Goal: Complete application form

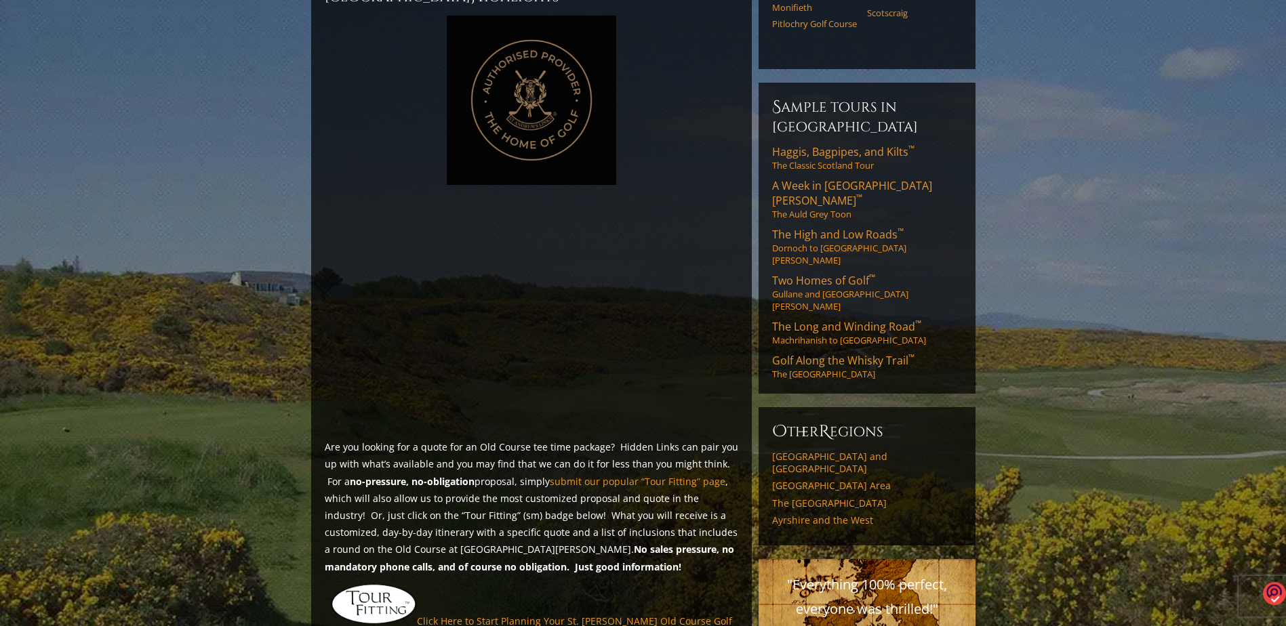
scroll to position [746, 0]
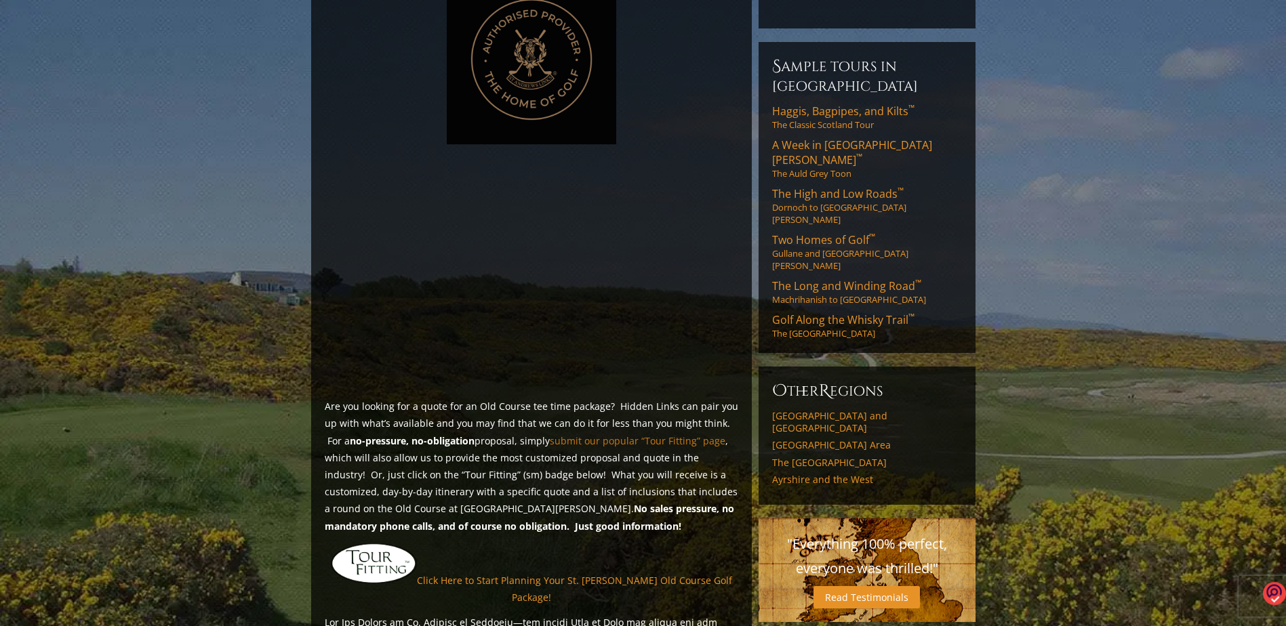
click at [660, 435] on link "submit our popular “Tour Fitting” page" at bounding box center [638, 441] width 176 height 13
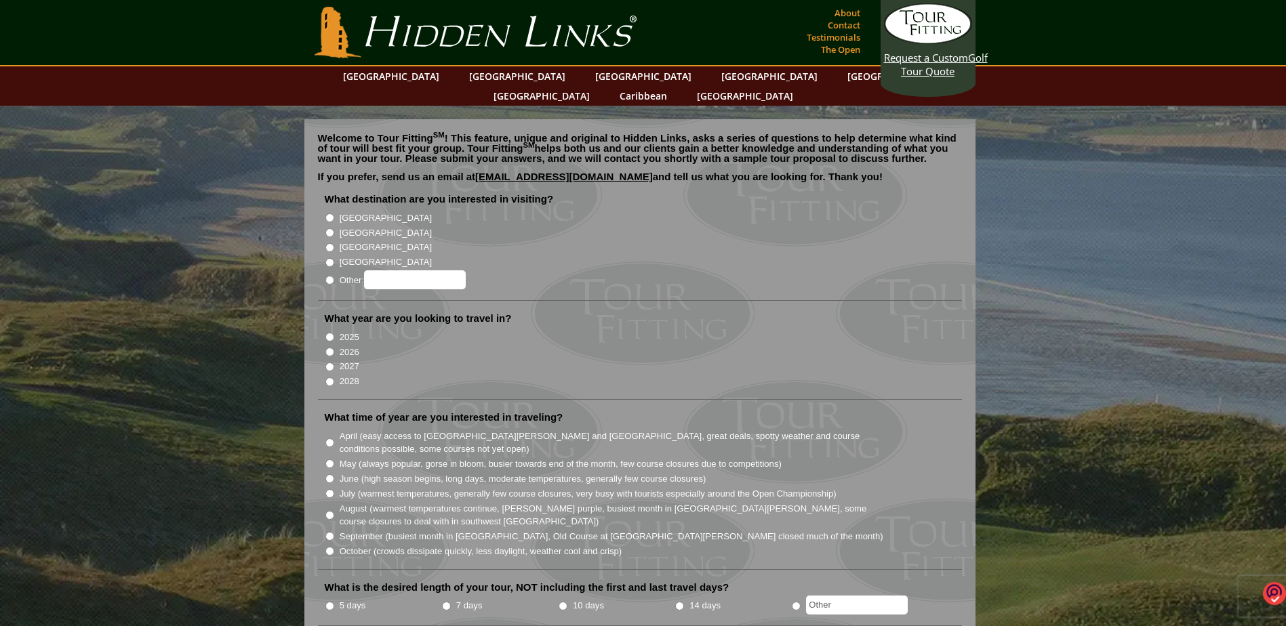
click at [328, 228] on input "[GEOGRAPHIC_DATA]" at bounding box center [329, 232] width 9 height 9
radio input "true"
click at [330, 214] on input "[GEOGRAPHIC_DATA]" at bounding box center [329, 218] width 9 height 9
radio input "true"
click at [328, 348] on input "2026" at bounding box center [329, 352] width 9 height 9
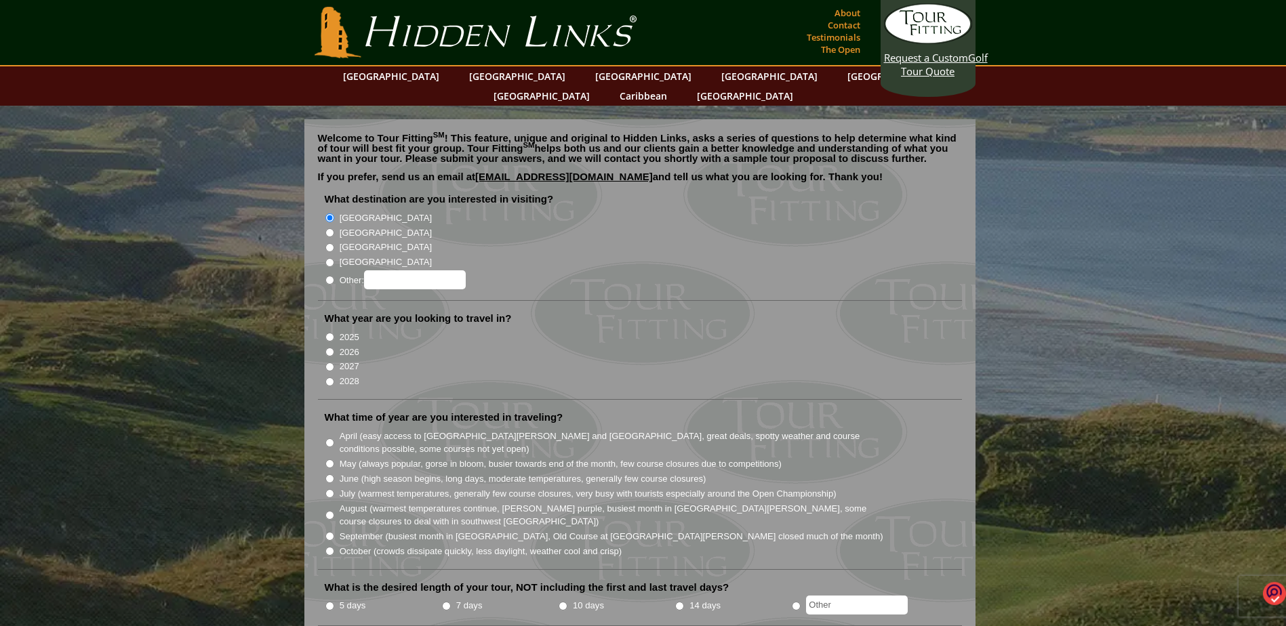
radio input "true"
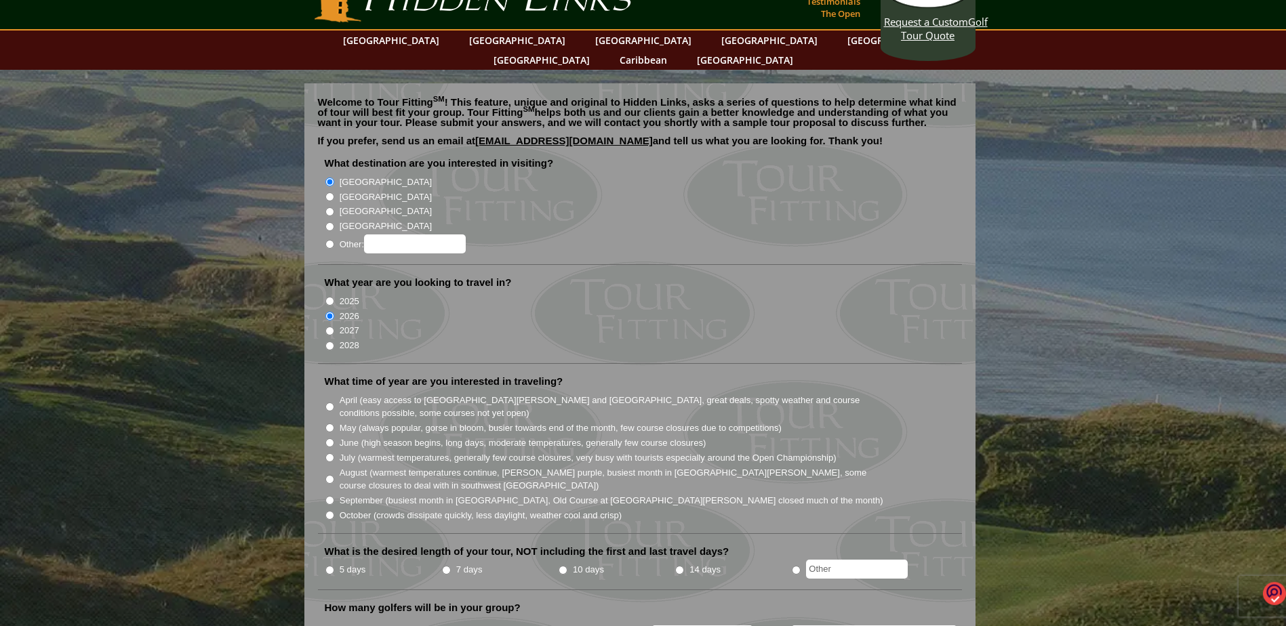
scroll to position [68, 0]
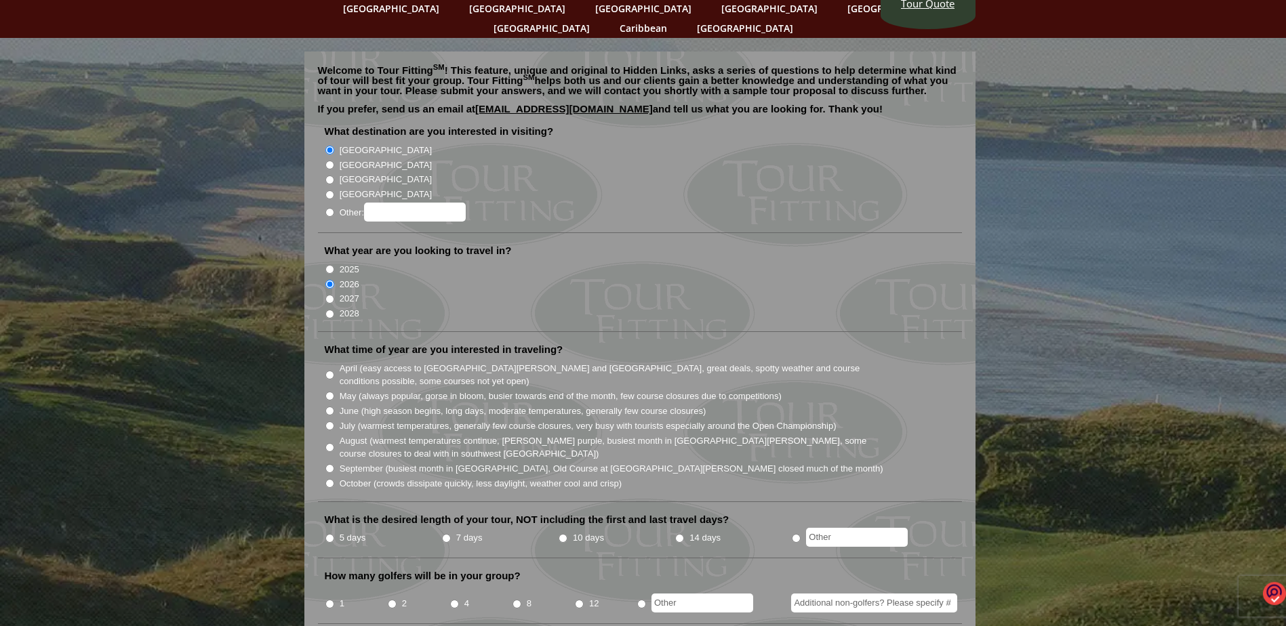
click at [330, 443] on input "August (warmest temperatures continue, heather bright purple, busiest month in …" at bounding box center [329, 447] width 9 height 9
radio input "true"
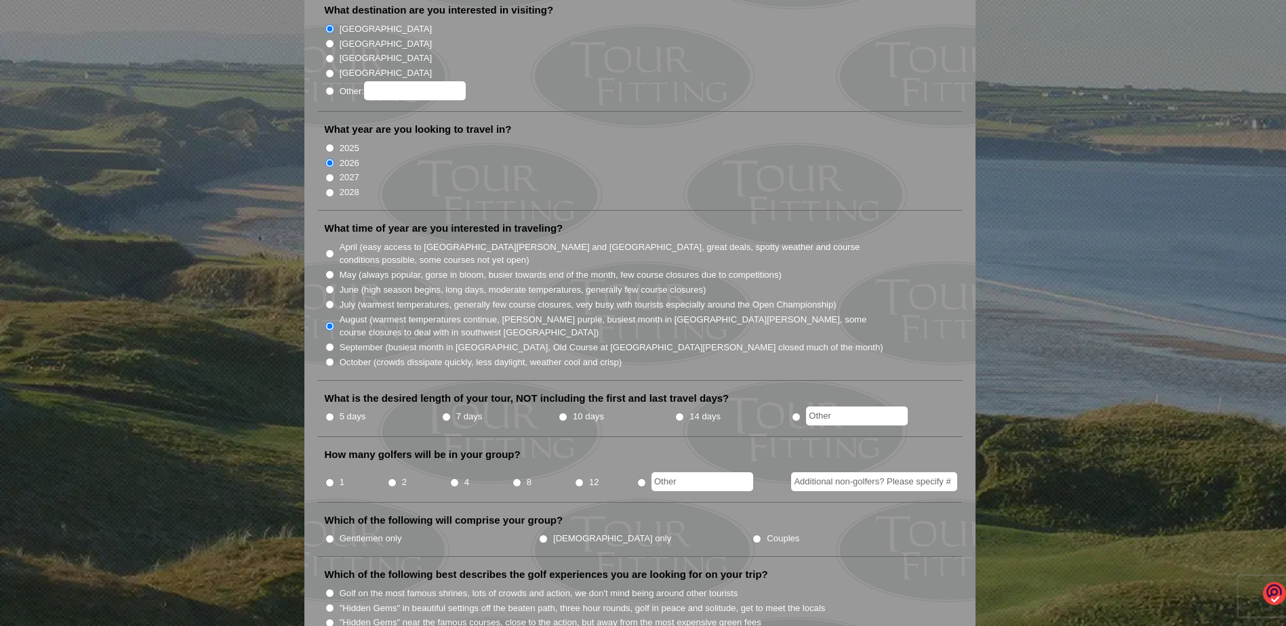
scroll to position [203, 0]
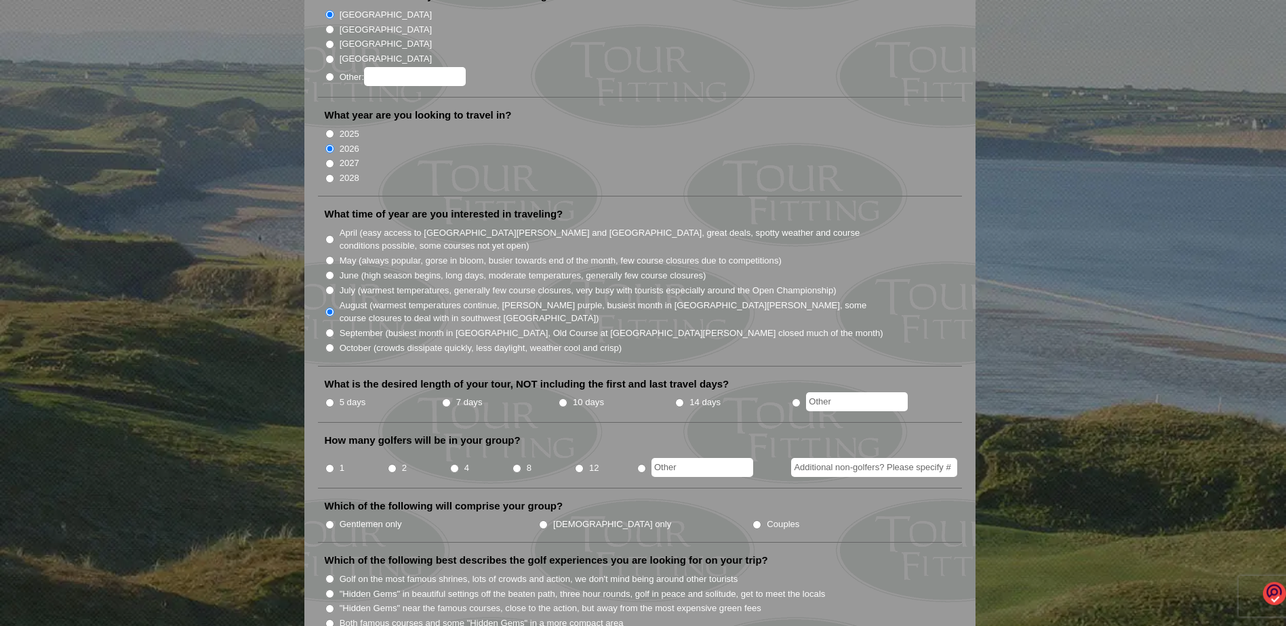
click at [445, 399] on input "7 days" at bounding box center [446, 403] width 9 height 9
radio input "true"
click at [563, 399] on input "10 days" at bounding box center [563, 403] width 9 height 9
radio input "true"
click at [393, 464] on input "2" at bounding box center [392, 468] width 9 height 9
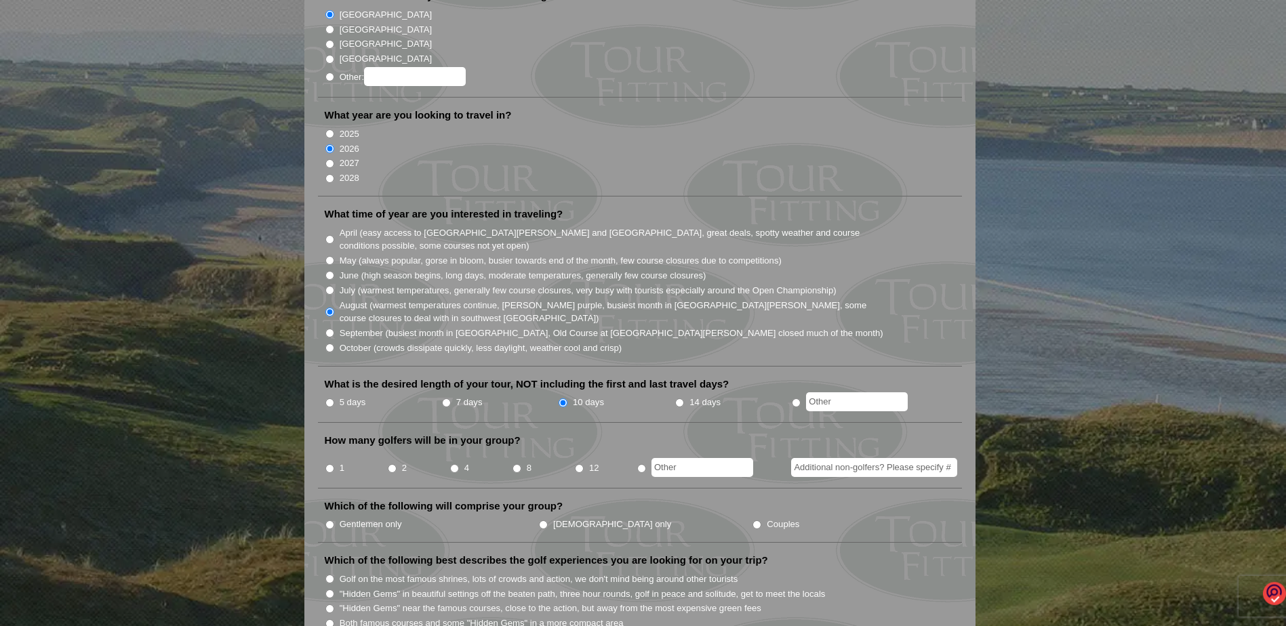
radio input "true"
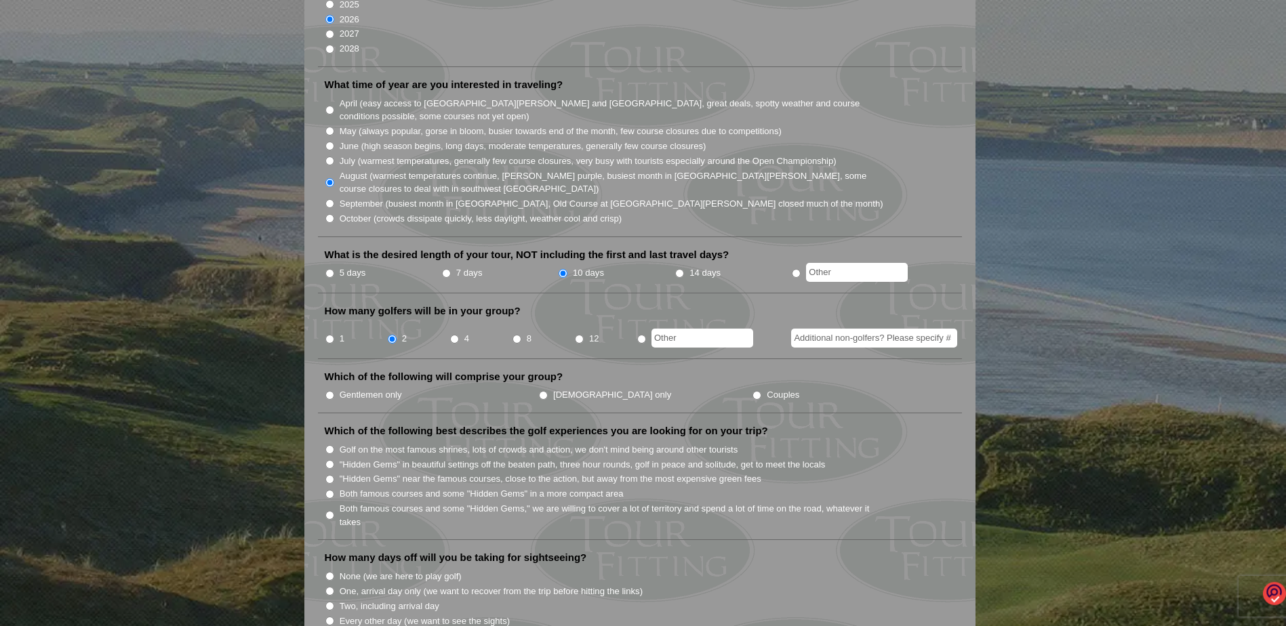
scroll to position [339, 0]
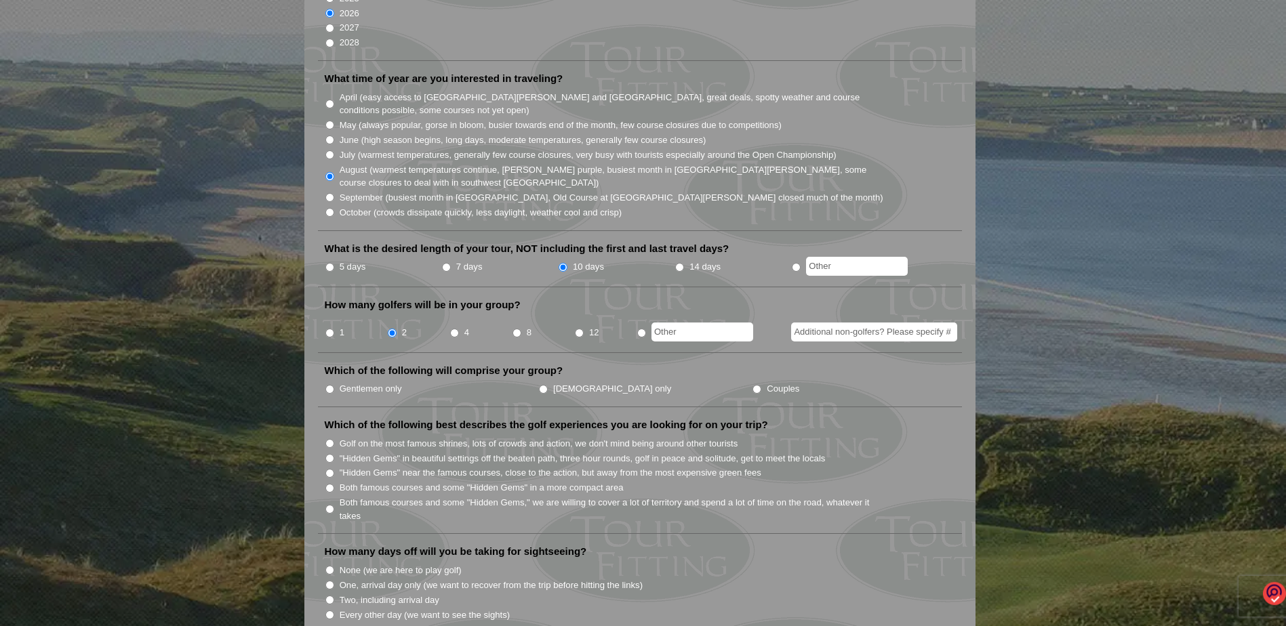
click at [331, 385] on input "Gentlemen only" at bounding box center [329, 389] width 9 height 9
radio input "true"
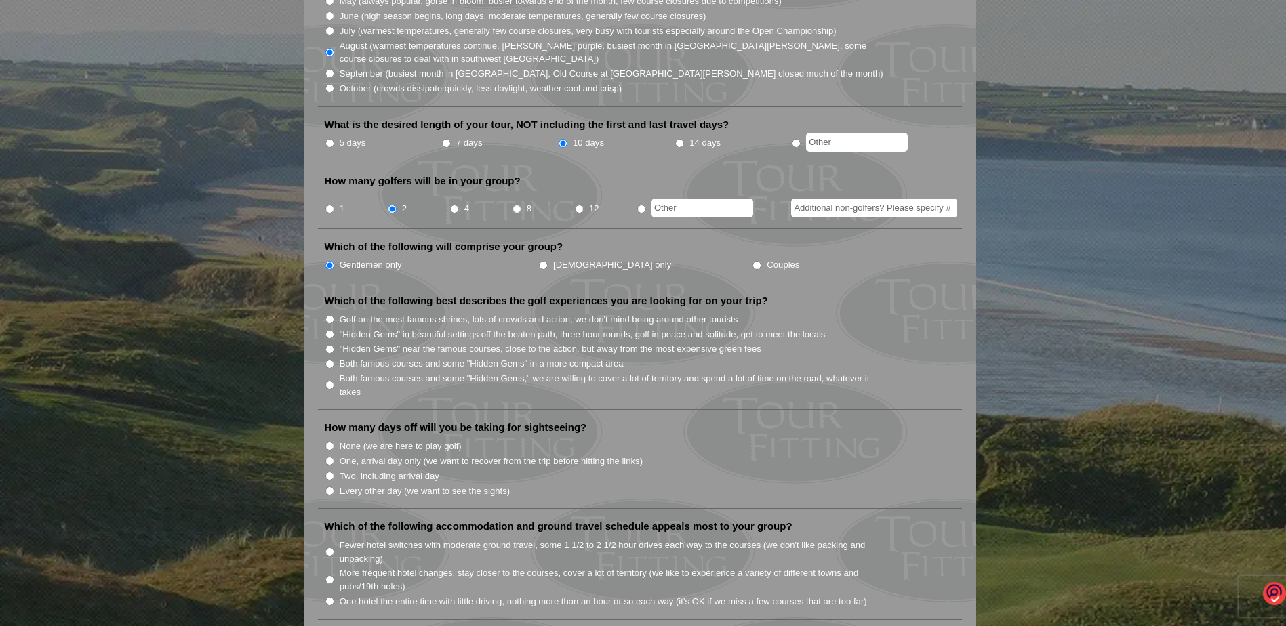
scroll to position [475, 0]
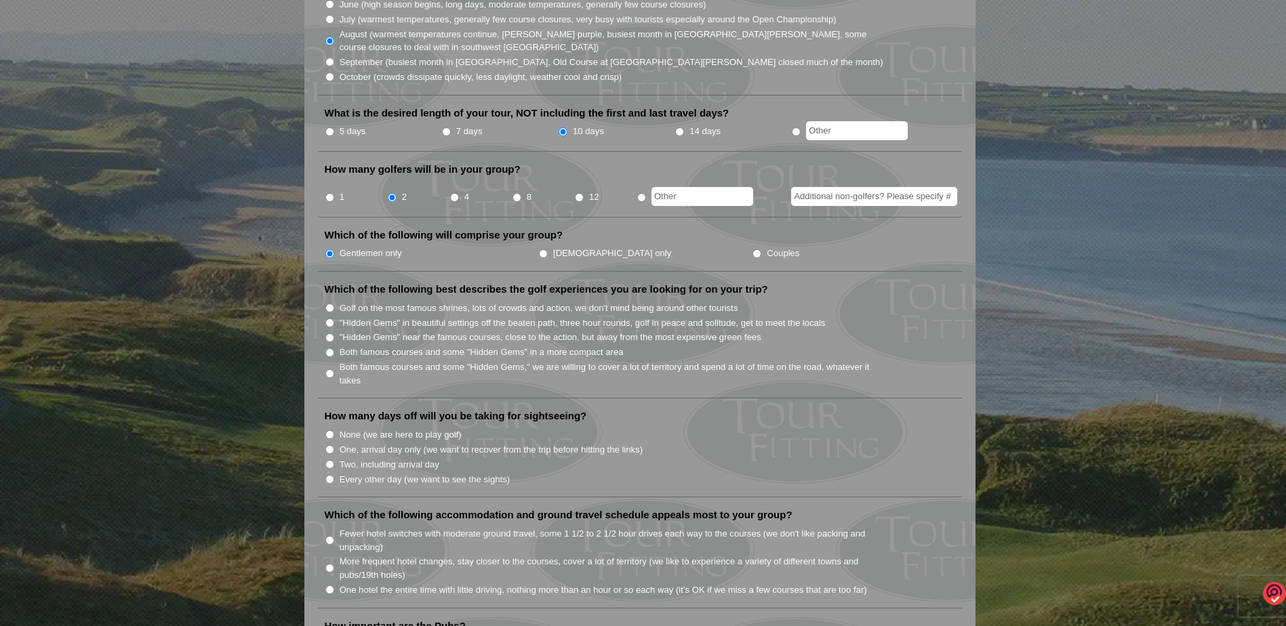
click at [331, 319] on input ""Hidden Gems" in beautiful settings off the beaten path, three hour rounds, gol…" at bounding box center [329, 323] width 9 height 9
radio input "true"
click at [329, 445] on input "One, arrival day only (we want to recover from the trip before hitting the link…" at bounding box center [329, 449] width 9 height 9
radio input "true"
click at [327, 431] on input "None (we are here to play golf)" at bounding box center [329, 435] width 9 height 9
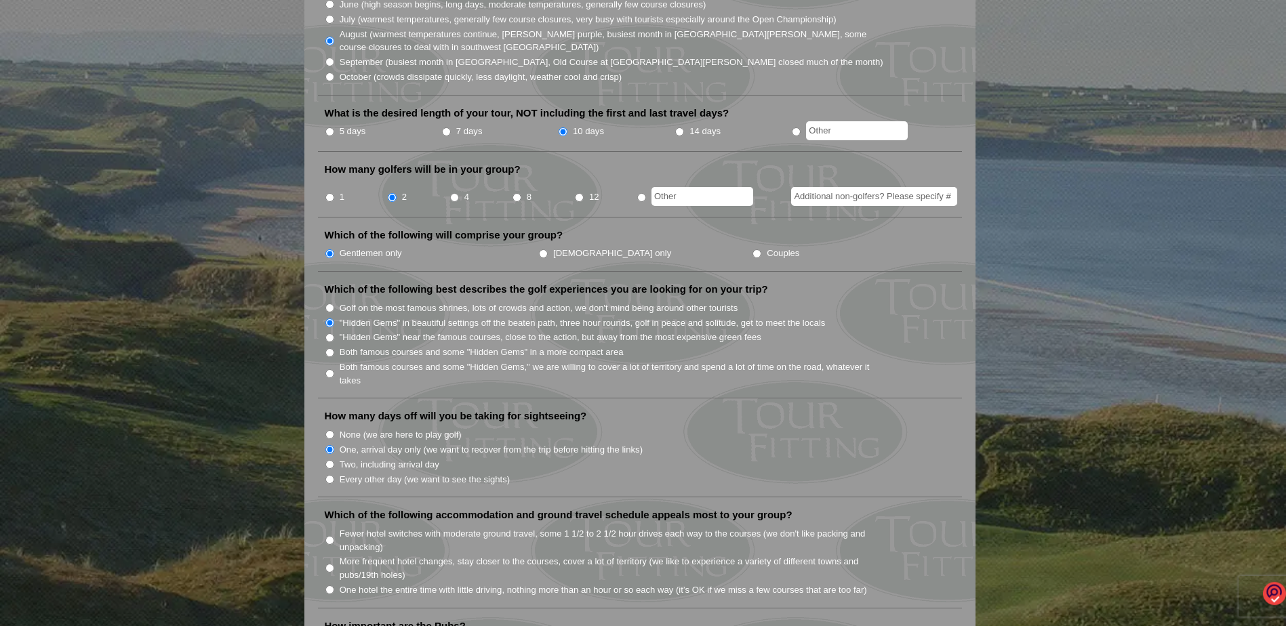
radio input "true"
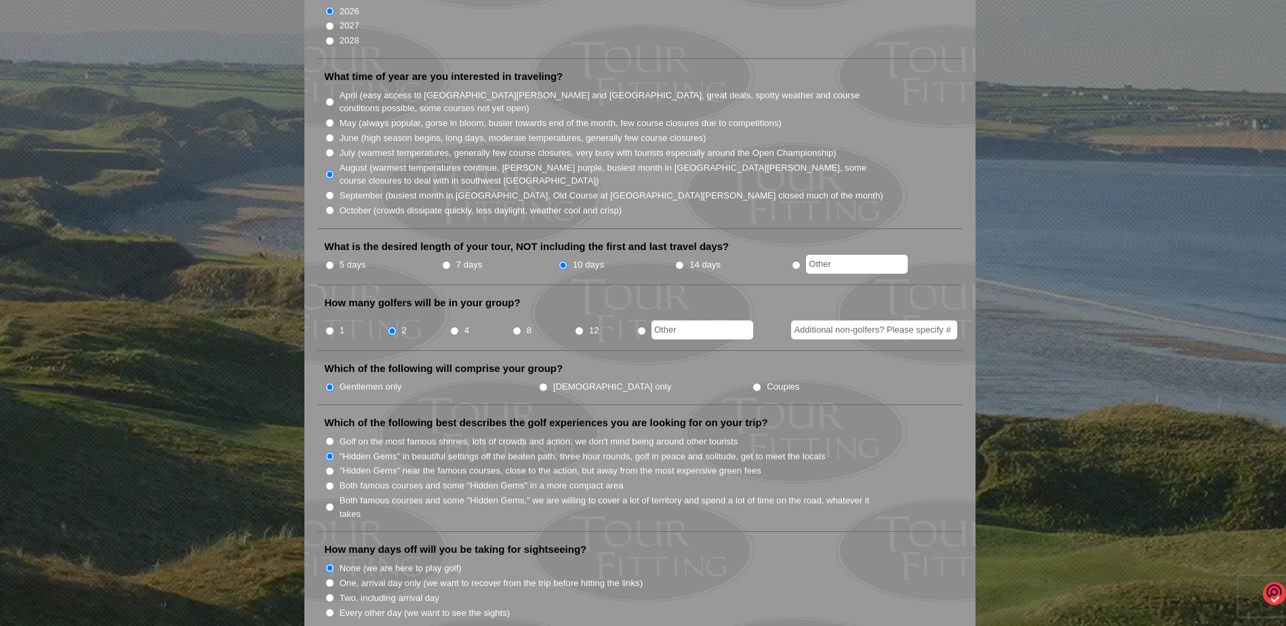
scroll to position [339, 0]
click at [447, 263] on input "7 days" at bounding box center [446, 267] width 9 height 9
radio input "true"
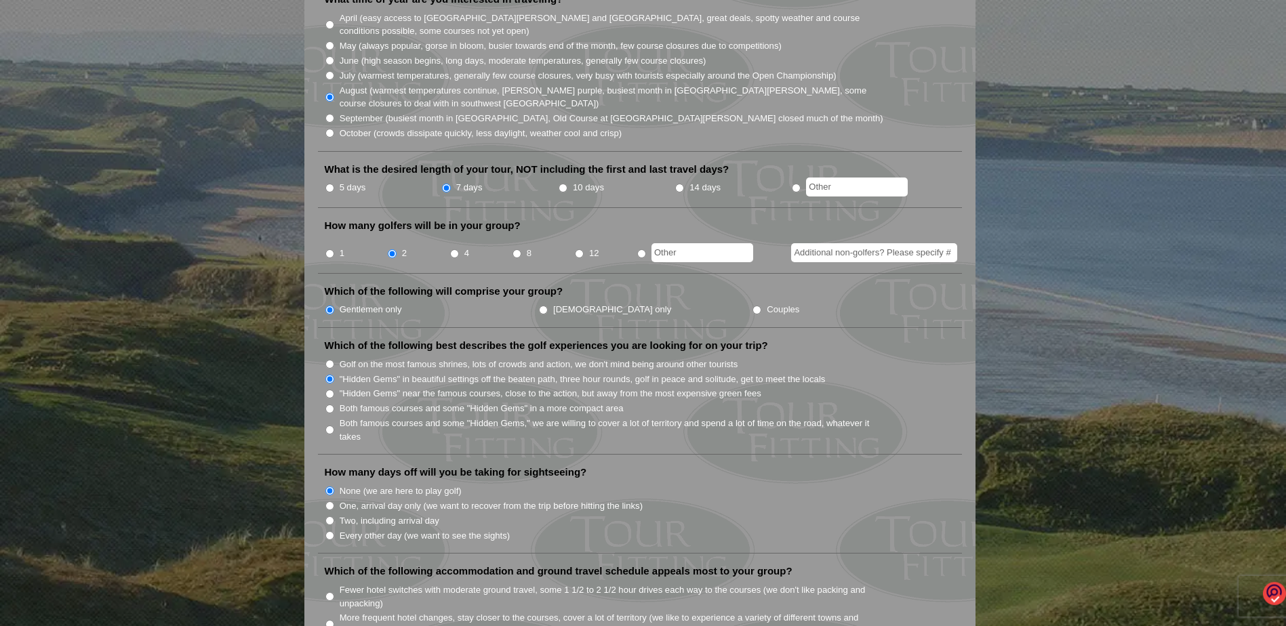
scroll to position [542, 0]
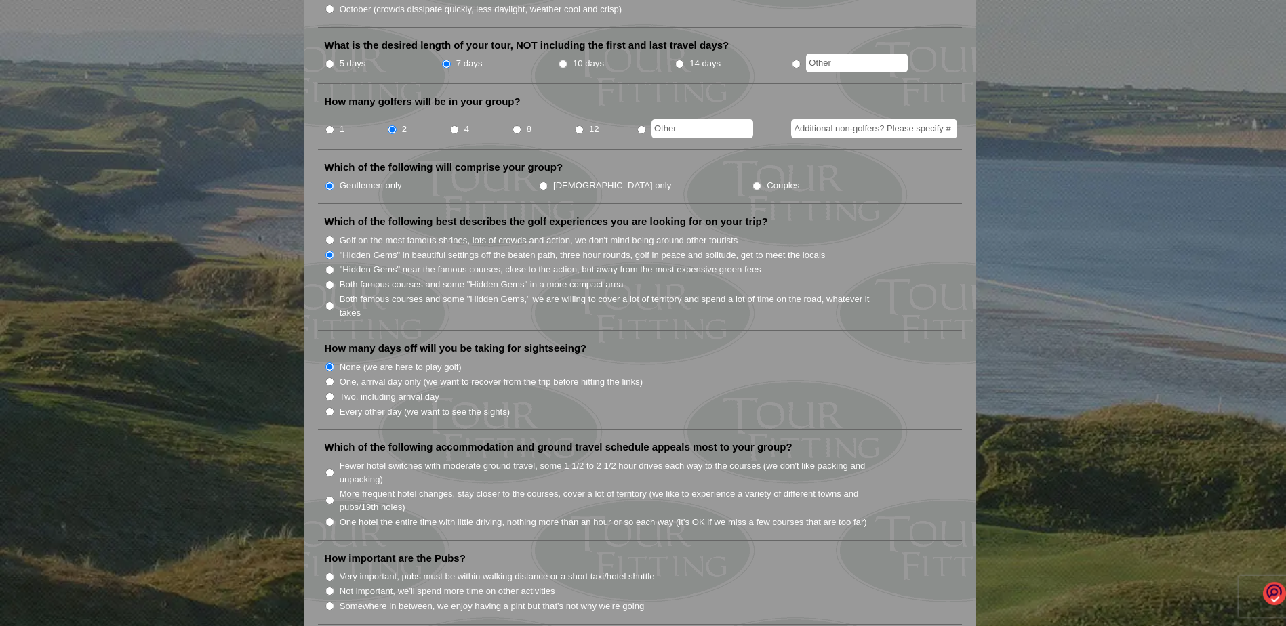
click at [330, 518] on input "One hotel the entire time with little driving, nothing more than an hour or so …" at bounding box center [329, 522] width 9 height 9
radio input "true"
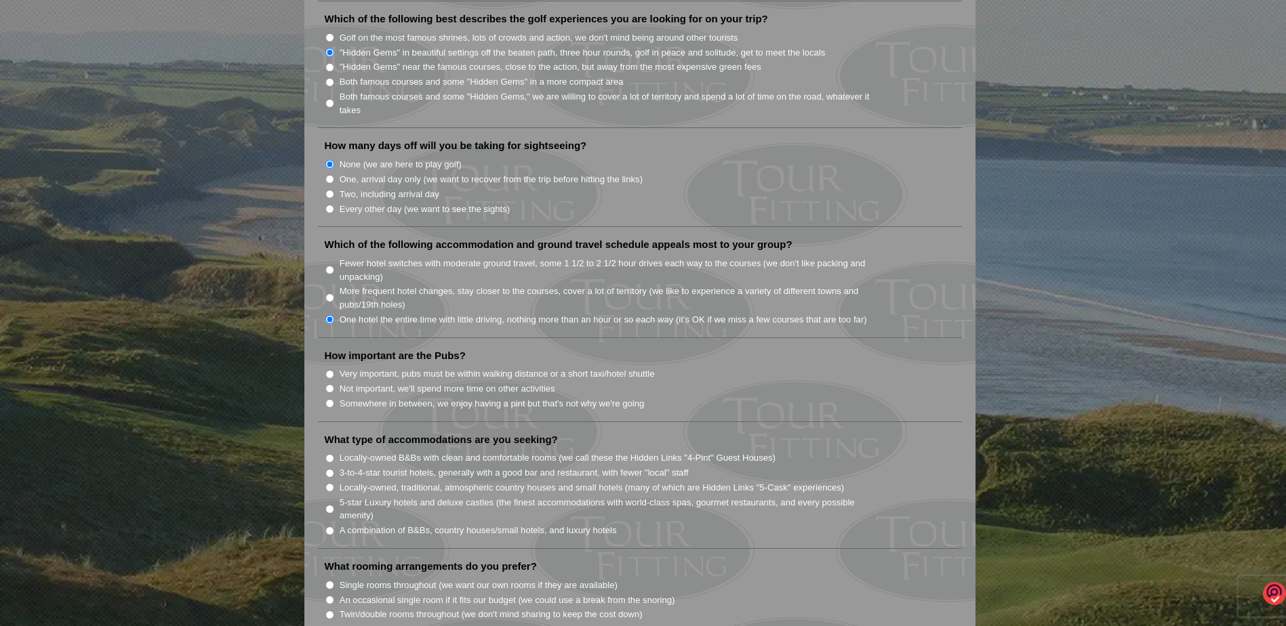
scroll to position [746, 0]
click at [329, 370] on input "Very important, pubs must be within walking distance or a short taxi/hotel shut…" at bounding box center [329, 374] width 9 height 9
radio input "true"
click at [330, 454] on input "Locally-owned B&Bs with clean and comfortable rooms (we call these the Hidden L…" at bounding box center [329, 458] width 9 height 9
radio input "true"
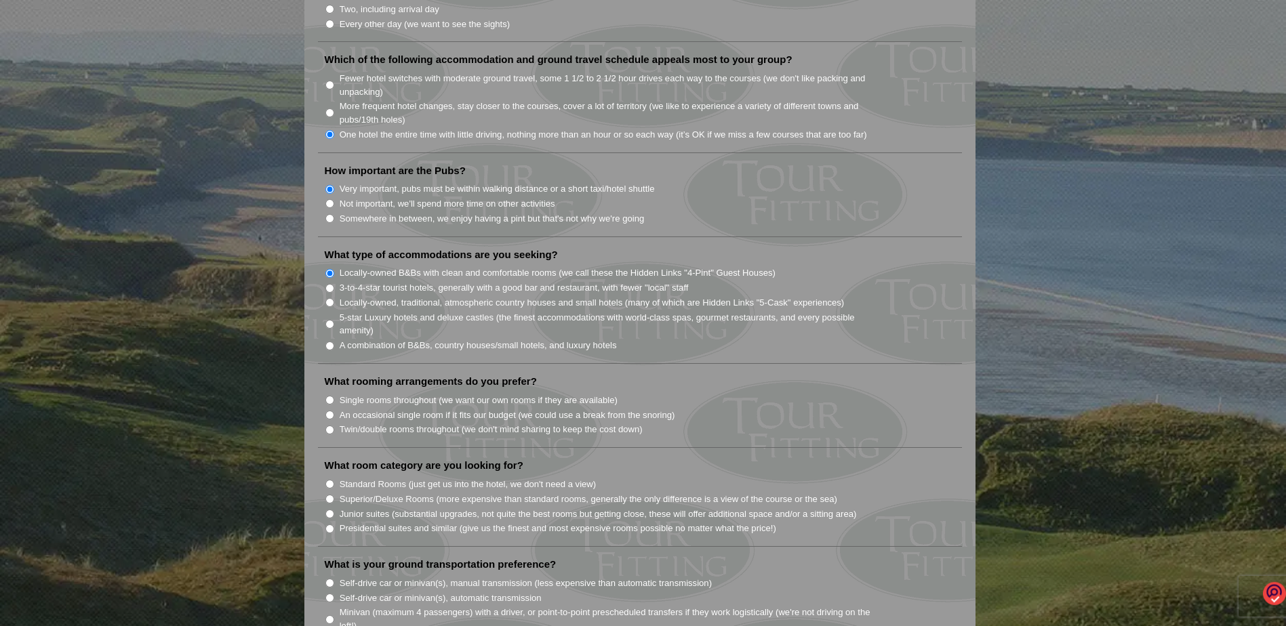
scroll to position [949, 0]
